Goal: Transaction & Acquisition: Purchase product/service

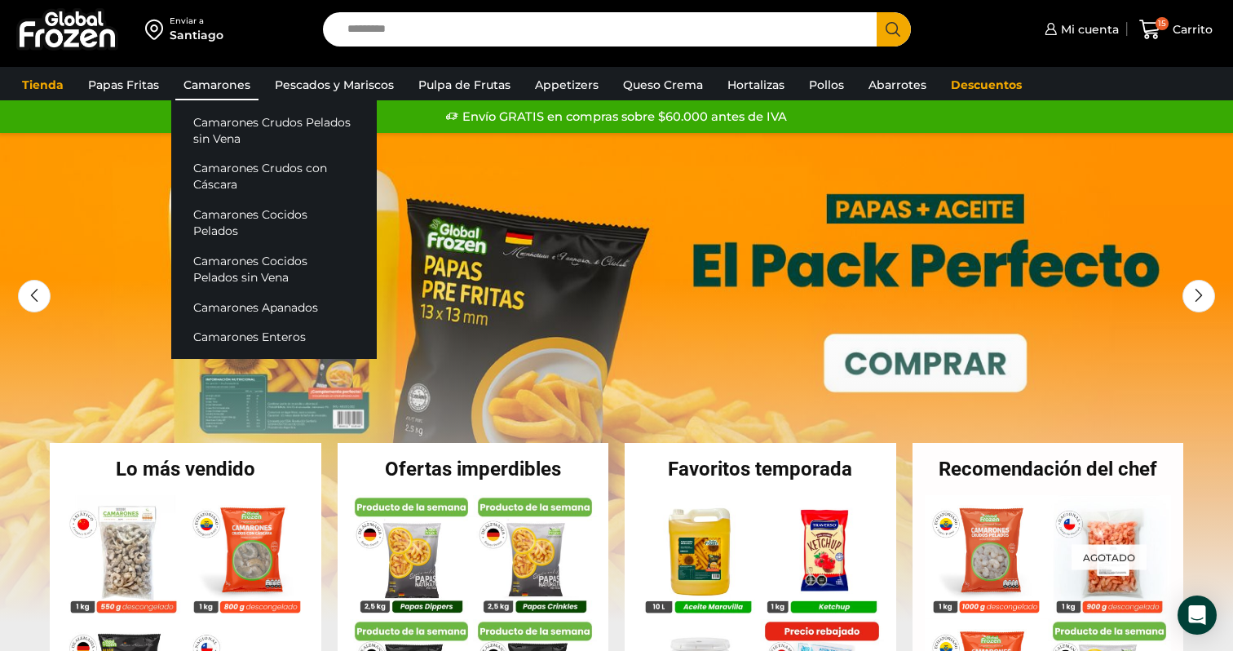
click at [188, 84] on link "Camarones" at bounding box center [216, 84] width 83 height 31
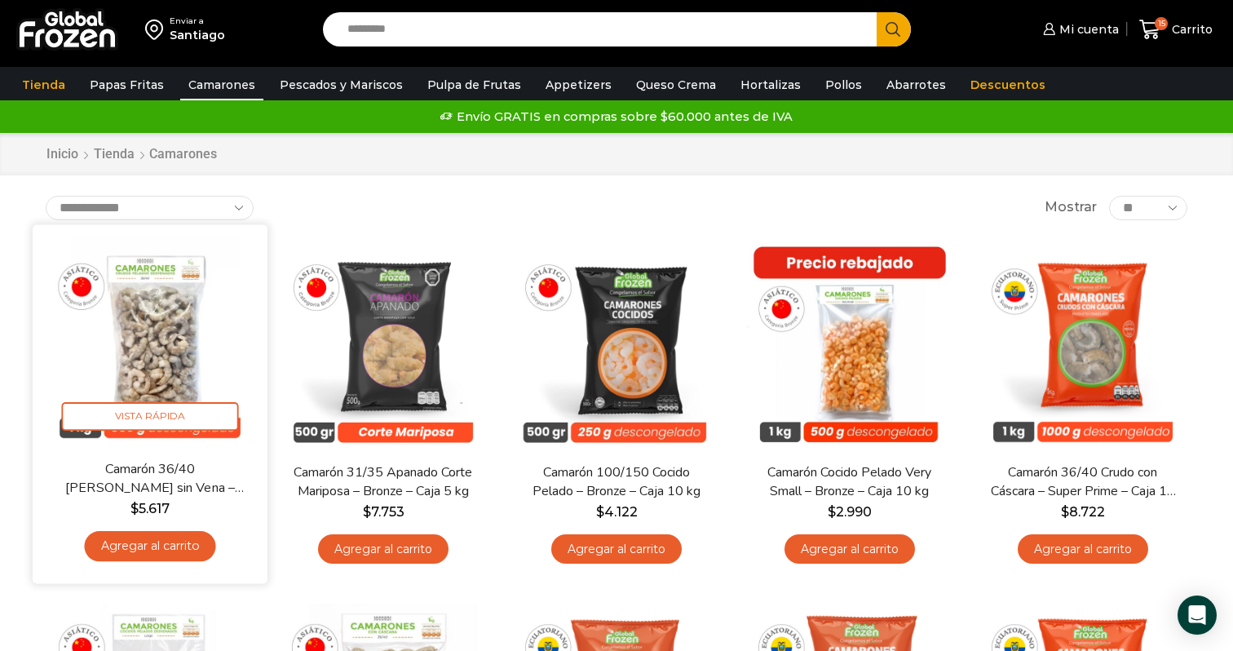
click at [150, 378] on img at bounding box center [150, 342] width 210 height 210
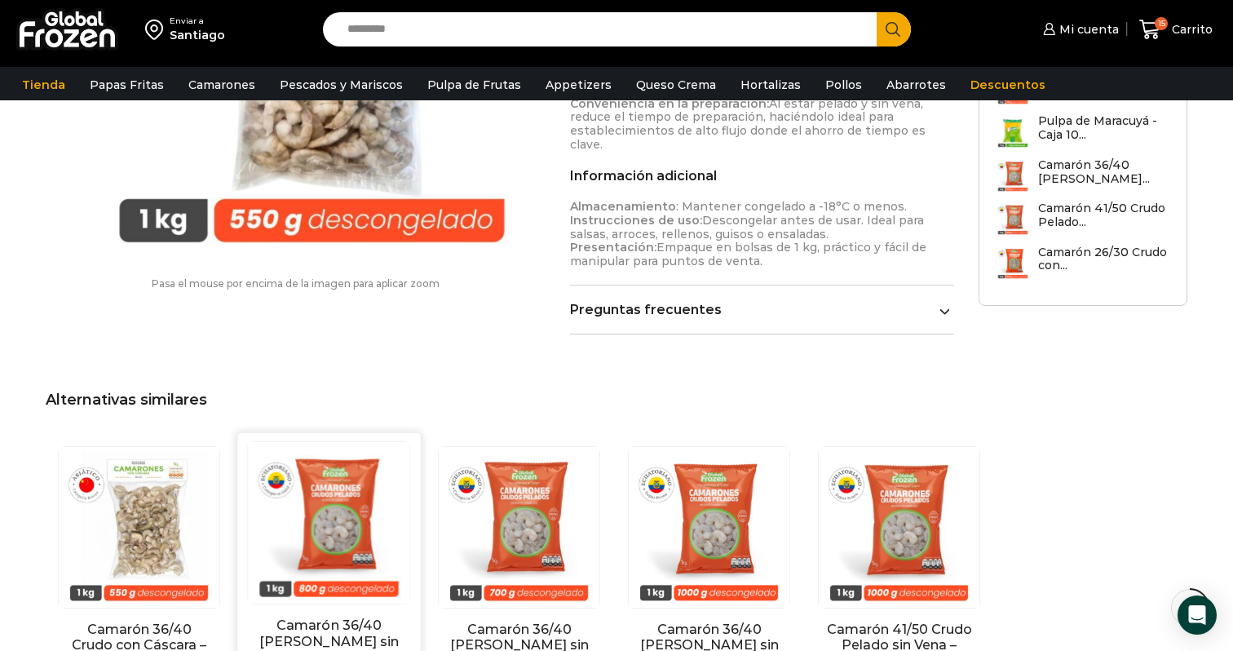
scroll to position [947, 0]
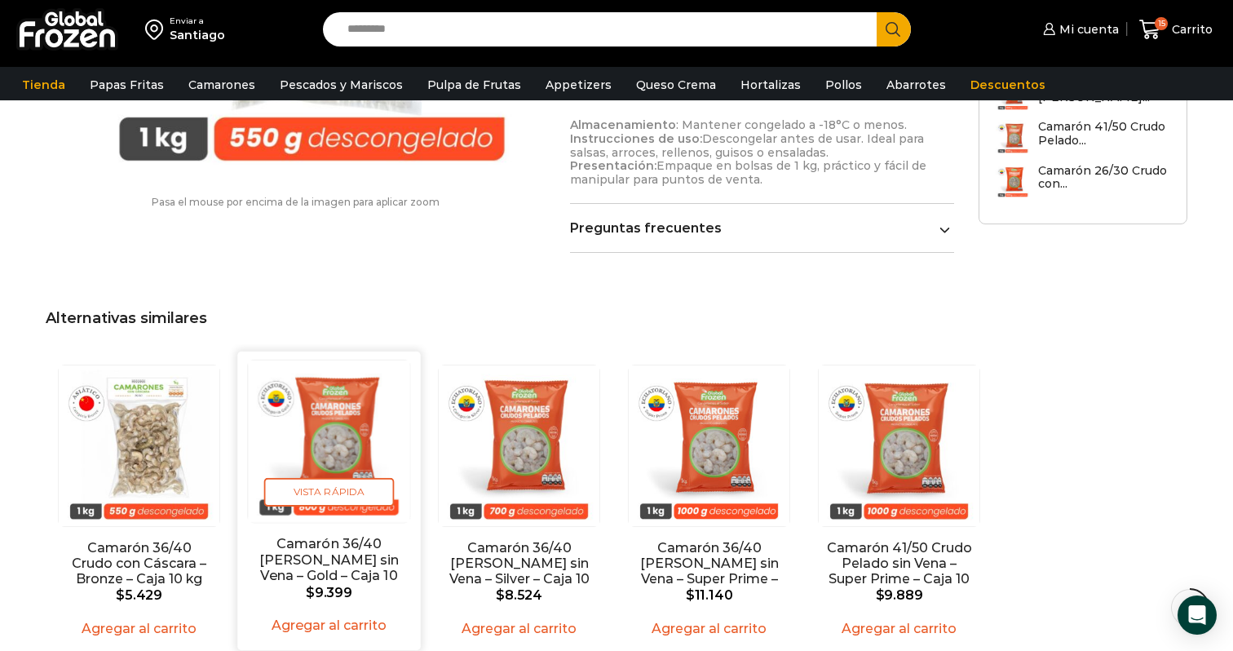
click at [365, 376] on img "2 / 5" at bounding box center [329, 442] width 162 height 162
